Goal: Task Accomplishment & Management: Manage account settings

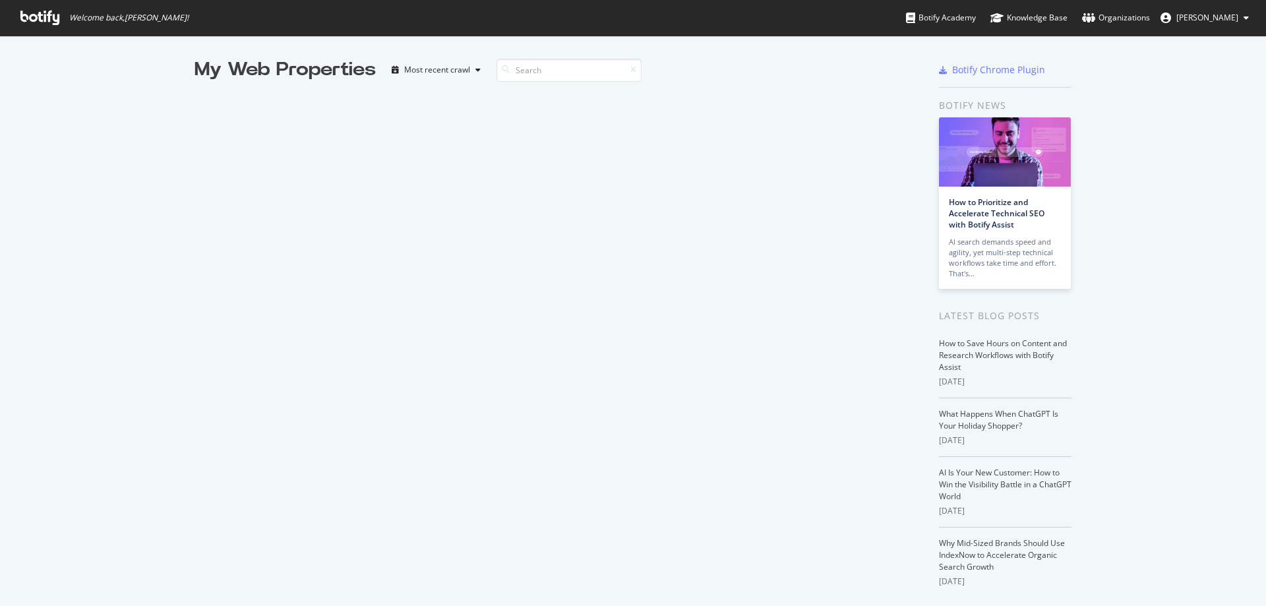
scroll to position [596, 1246]
click at [448, 71] on div "Most recent crawl" at bounding box center [437, 70] width 66 height 8
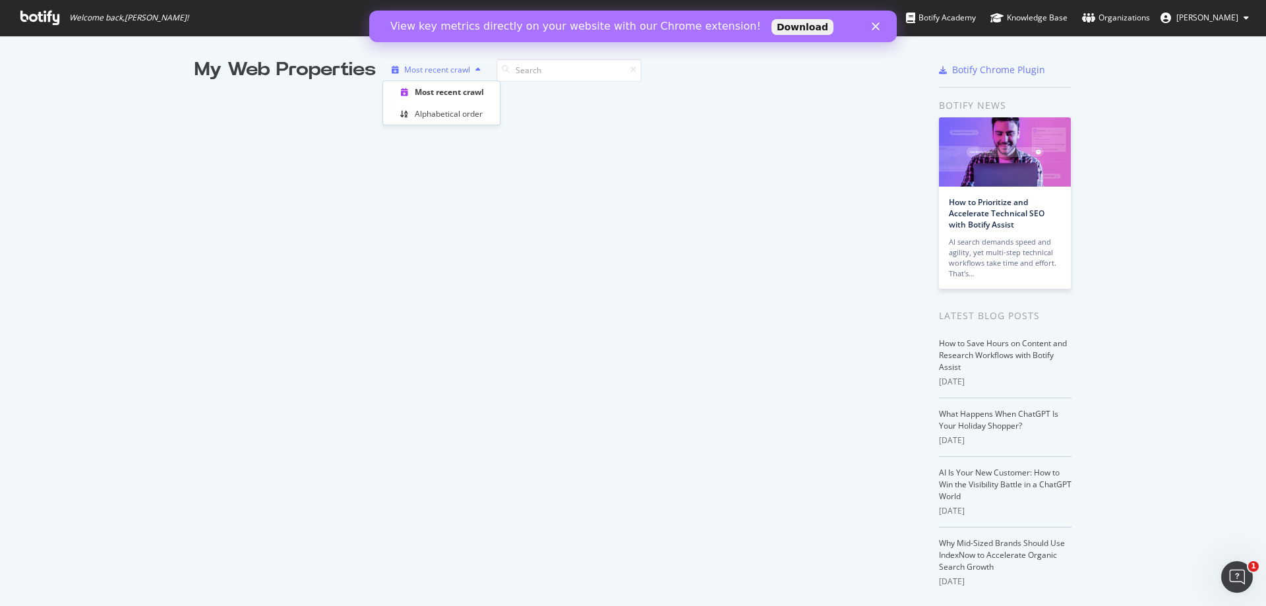
scroll to position [0, 0]
click at [270, 149] on div "My Web Properties Most recent crawl" at bounding box center [558, 346] width 729 height 579
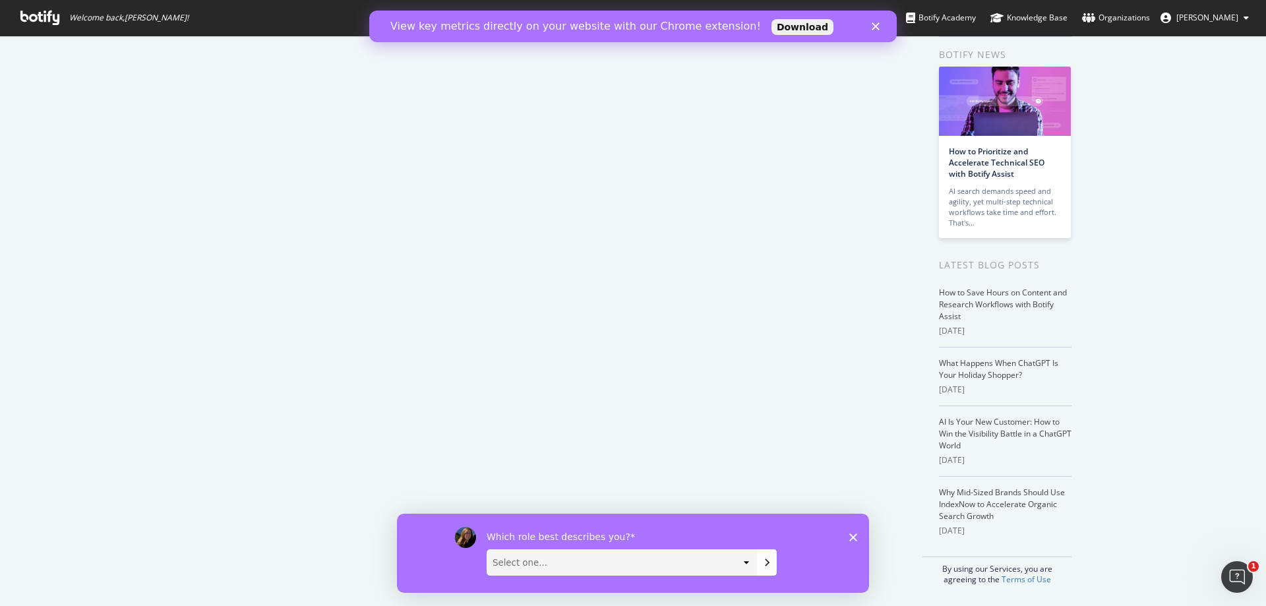
click at [620, 562] on select "Select one... Analyst/BI C-level Leadership Content Manager Engineer Marketing …" at bounding box center [621, 561] width 269 height 25
select select "Analyst/BI"
click at [487, 549] on select "Select one... Analyst/BI C-level Leadership Content Manager Engineer Marketing …" at bounding box center [621, 561] width 269 height 25
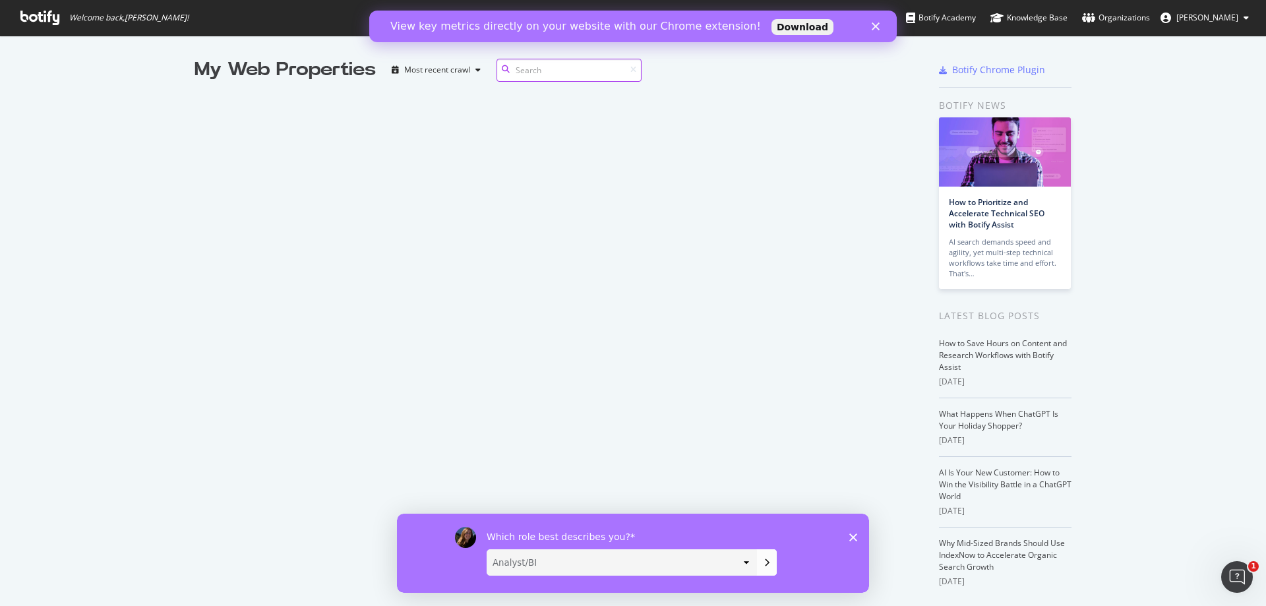
click at [520, 65] on input at bounding box center [568, 70] width 145 height 23
click at [446, 69] on div "Most recent crawl" at bounding box center [437, 70] width 66 height 8
click at [94, 11] on span "Welcome back, [PERSON_NAME] !" at bounding box center [104, 18] width 189 height 36
